Goal: Task Accomplishment & Management: Manage account settings

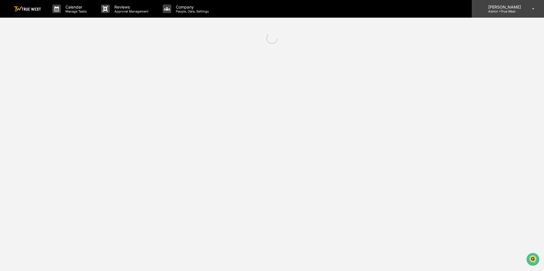
click at [504, 12] on p "Admin • True West" at bounding box center [503, 11] width 40 height 4
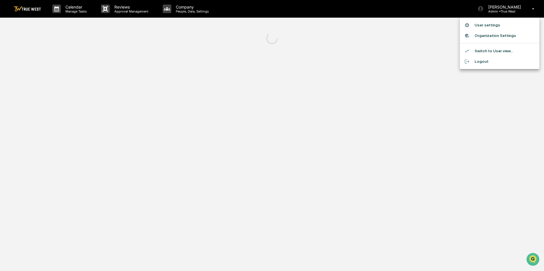
click at [497, 49] on li "Switch to User view..." at bounding box center [500, 51] width 80 height 11
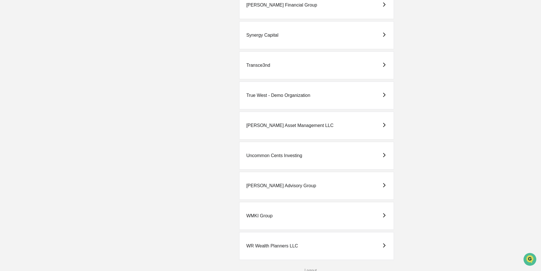
scroll to position [1458, 0]
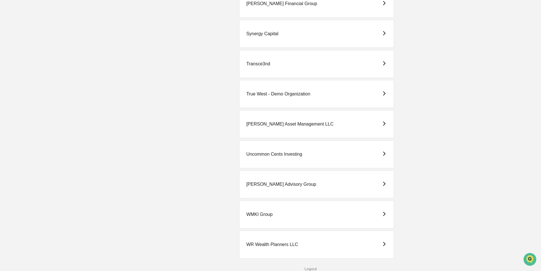
click at [270, 94] on div "True West - Demo Organization" at bounding box center [278, 94] width 64 height 5
